Goal: Transaction & Acquisition: Purchase product/service

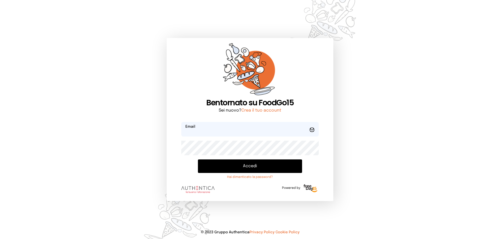
click at [214, 127] on input "email" at bounding box center [249, 129] width 137 height 15
type input "**********"
click at [198, 160] on button "Accedi" at bounding box center [250, 167] width 104 height 14
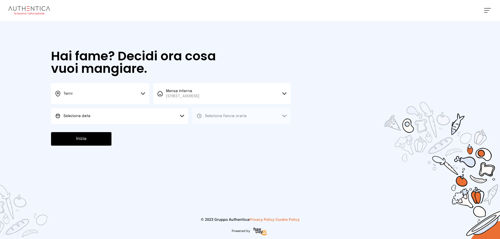
click at [159, 118] on button "Seleziona data" at bounding box center [119, 116] width 137 height 16
click at [129, 131] on li "[DATE], [DATE]" at bounding box center [119, 131] width 137 height 14
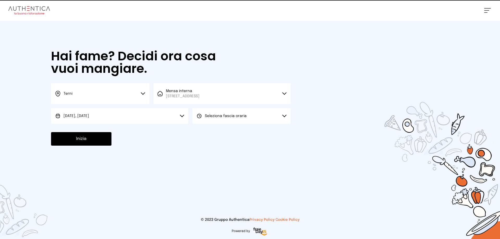
click at [259, 116] on button "Seleziona fascia oraria" at bounding box center [241, 116] width 98 height 16
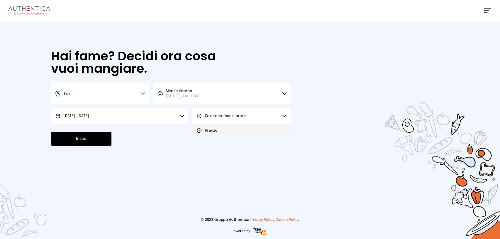
click at [246, 132] on li "Pranzo" at bounding box center [241, 131] width 98 height 14
click at [62, 140] on button "Inizia" at bounding box center [81, 139] width 60 height 14
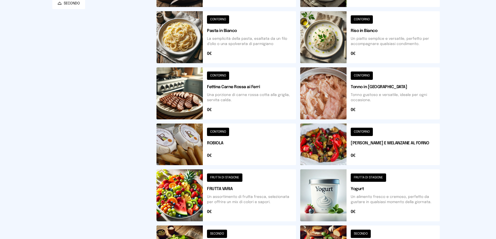
scroll to position [175, 0]
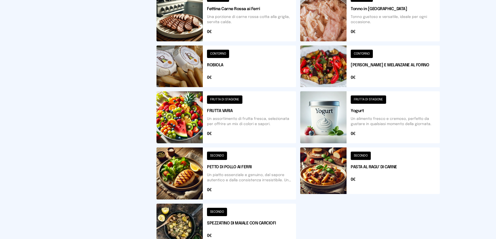
click at [332, 72] on button at bounding box center [369, 67] width 139 height 42
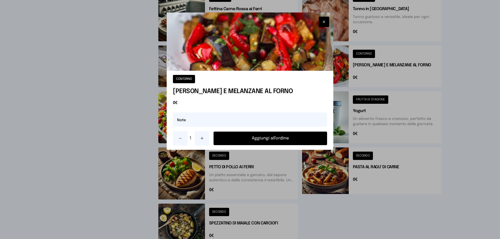
click at [293, 135] on button "Aggiungi all'ordine" at bounding box center [269, 139] width 113 height 14
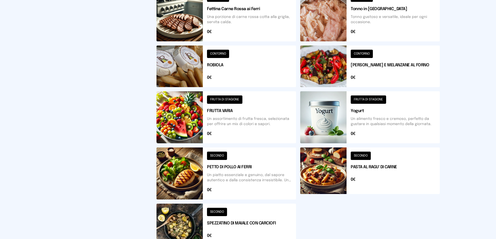
click at [232, 165] on button at bounding box center [225, 174] width 139 height 52
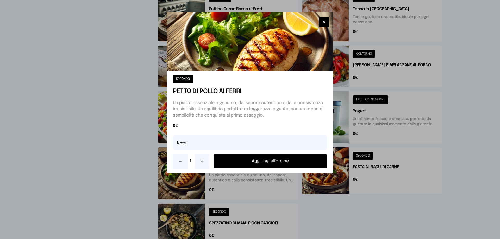
click at [269, 160] on button "Aggiungi all'ordine" at bounding box center [269, 162] width 113 height 14
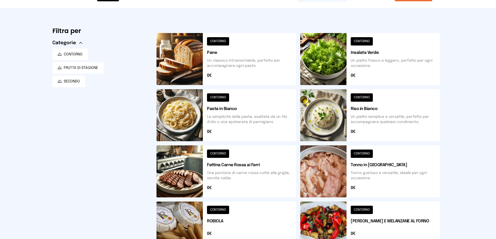
scroll to position [0, 0]
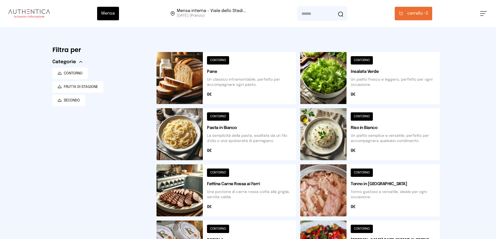
click at [332, 124] on button at bounding box center [369, 134] width 139 height 52
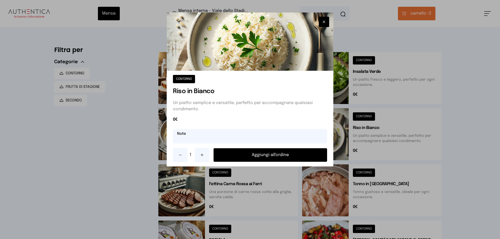
click at [211, 137] on input "text" at bounding box center [250, 136] width 154 height 15
type input "**********"
click at [273, 154] on button "Aggiungi all'ordine" at bounding box center [269, 155] width 113 height 14
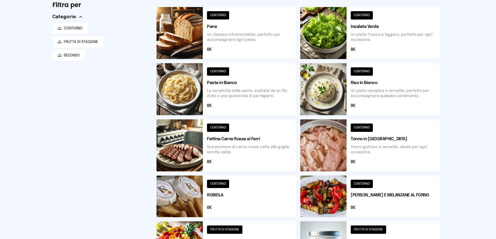
scroll to position [97, 0]
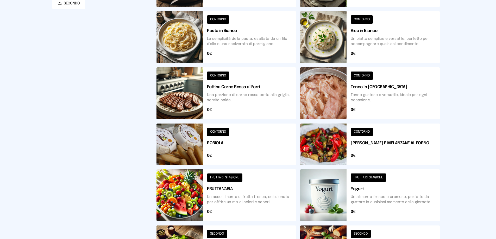
click at [182, 196] on button at bounding box center [225, 195] width 139 height 52
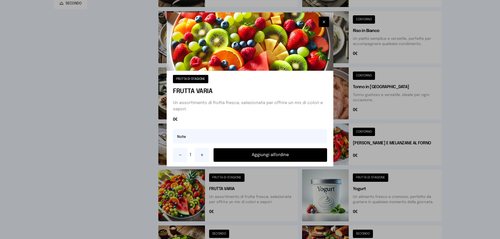
drag, startPoint x: 254, startPoint y: 152, endPoint x: 314, endPoint y: 135, distance: 62.2
click at [259, 151] on button "Aggiungi all'ordine" at bounding box center [269, 155] width 113 height 14
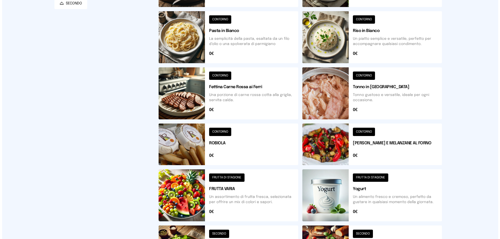
scroll to position [0, 0]
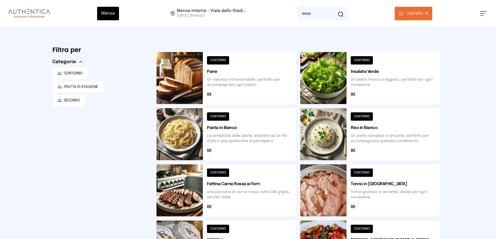
click at [414, 14] on span "carrello •" at bounding box center [416, 13] width 18 height 6
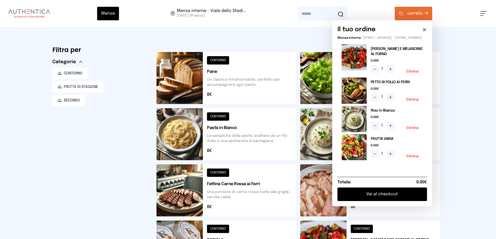
click at [383, 198] on button "Vai al checkout" at bounding box center [382, 195] width 90 height 14
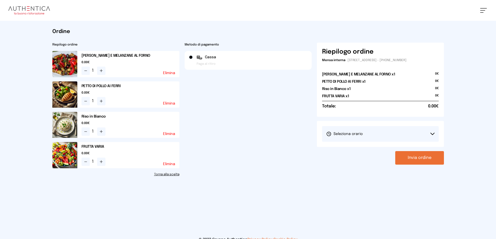
click at [386, 144] on div "[PERSON_NAME] il turno 1° Turno (13:00 - 15:00)" at bounding box center [380, 134] width 127 height 26
click at [380, 136] on button "Seleziona orario" at bounding box center [380, 134] width 117 height 16
click at [357, 144] on li "1° Turno (13:00 - 15:00)" at bounding box center [380, 149] width 117 height 14
click at [423, 161] on button "Invia ordine" at bounding box center [419, 158] width 49 height 14
